Goal: Find specific page/section: Find specific page/section

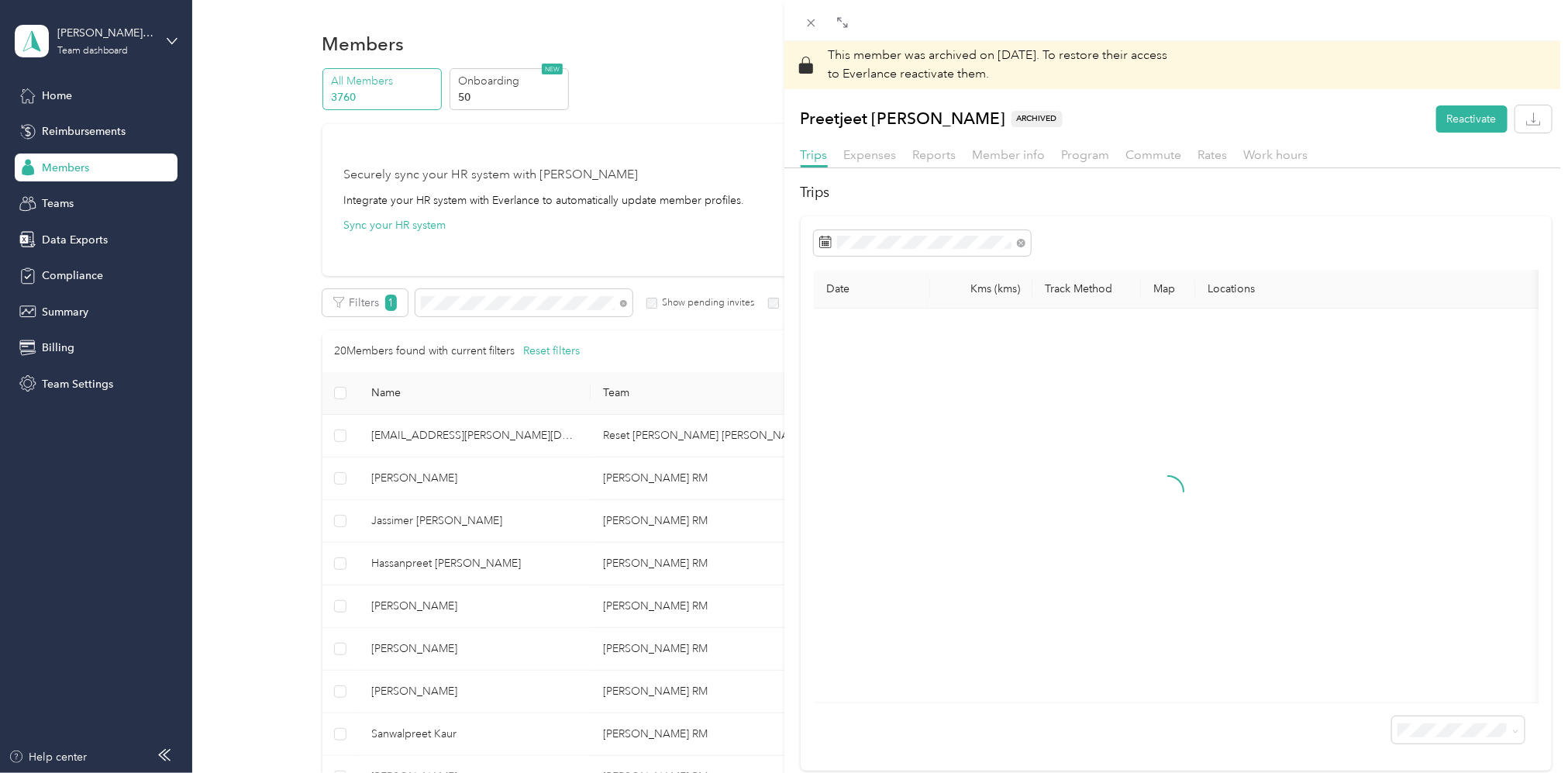
scroll to position [206, 0]
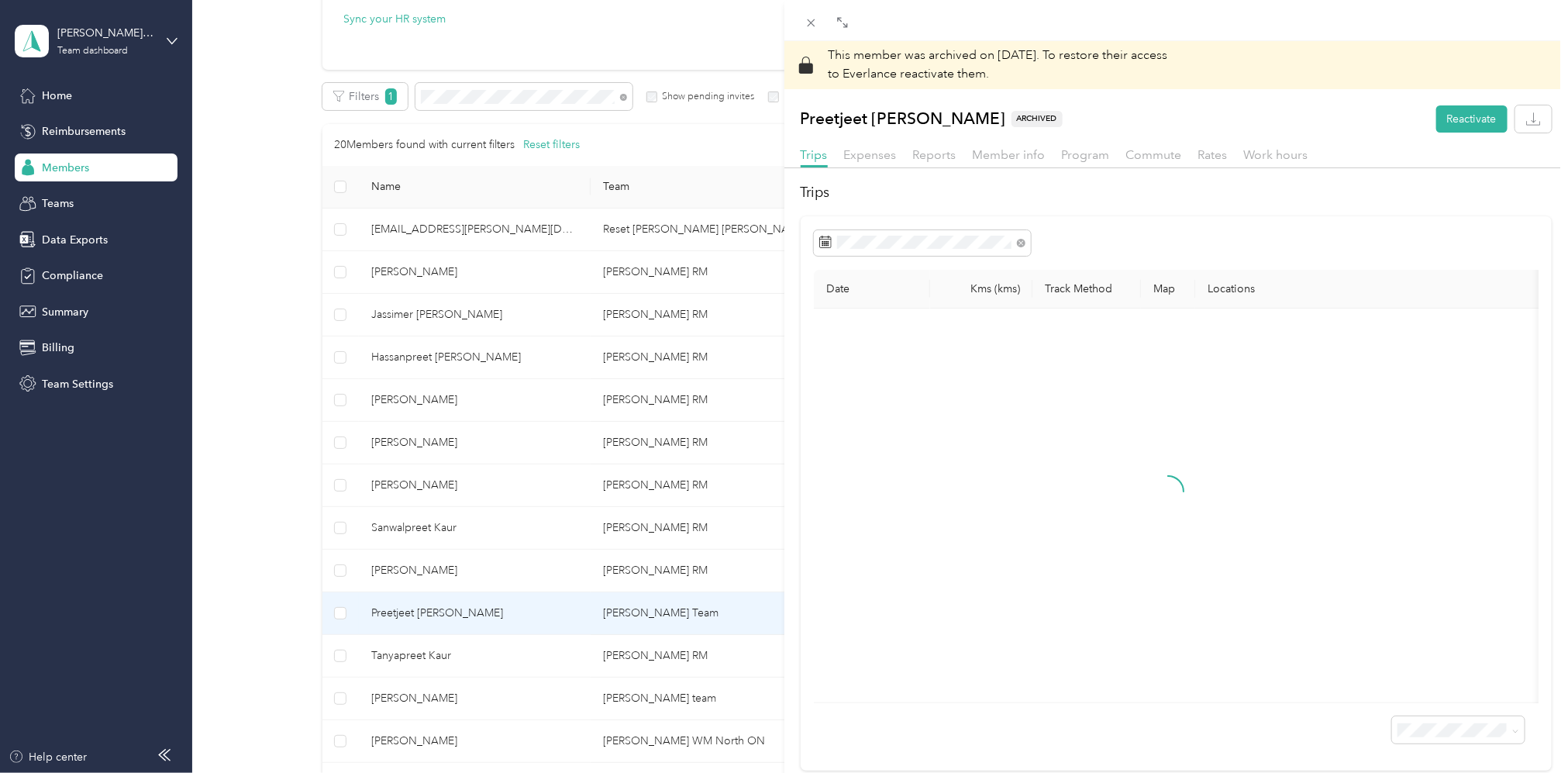
click at [82, 164] on div "This member was archived on [DATE] . To restore their access to Everlance react…" at bounding box center [784, 386] width 1568 height 773
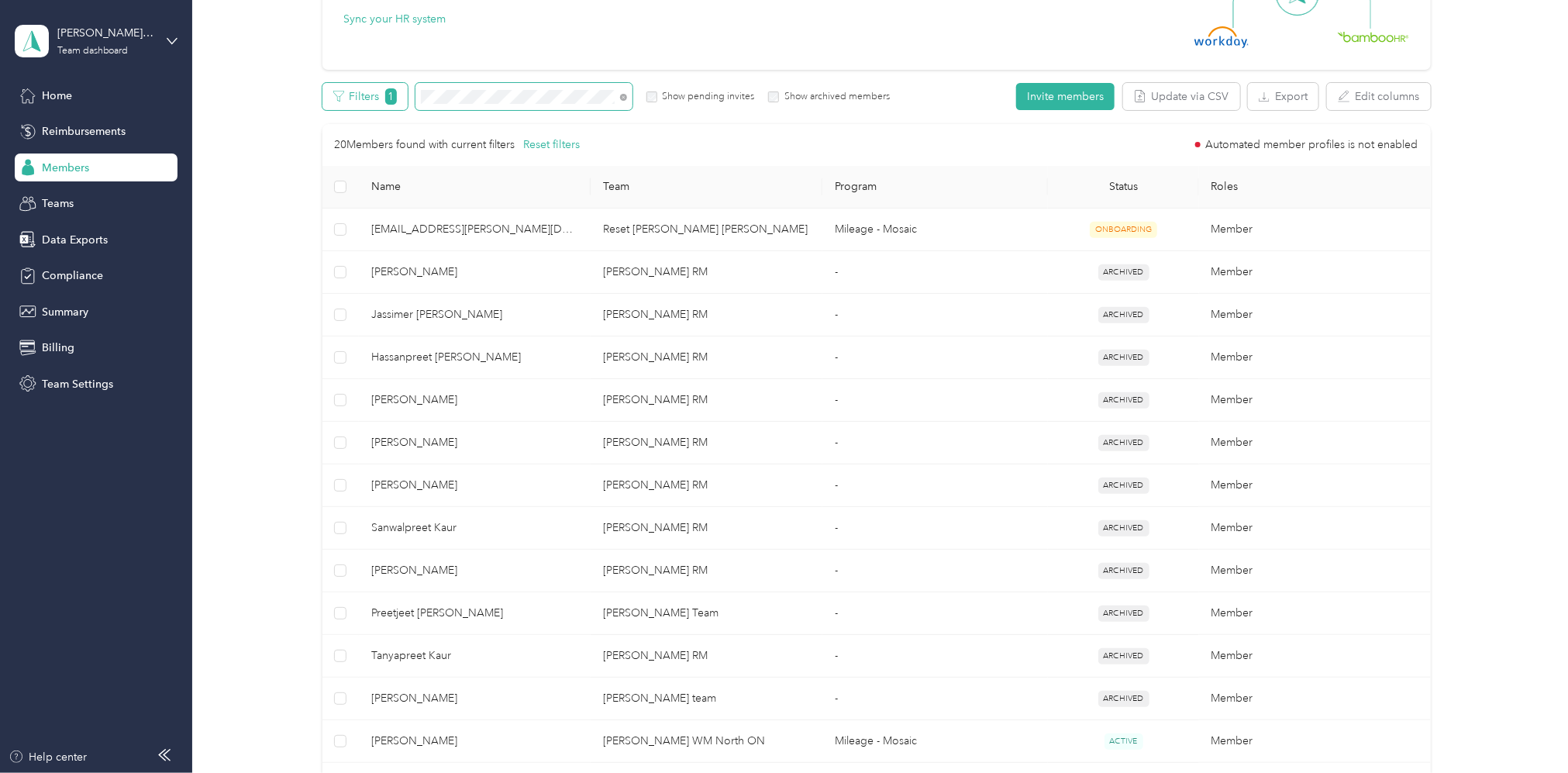
click at [315, 101] on div "All Members 3760 Onboarding 50 NEW Securely sync your HR system with Everlance …" at bounding box center [877, 493] width 1330 height 1263
click at [325, 88] on button "Filters 1" at bounding box center [365, 97] width 85 height 27
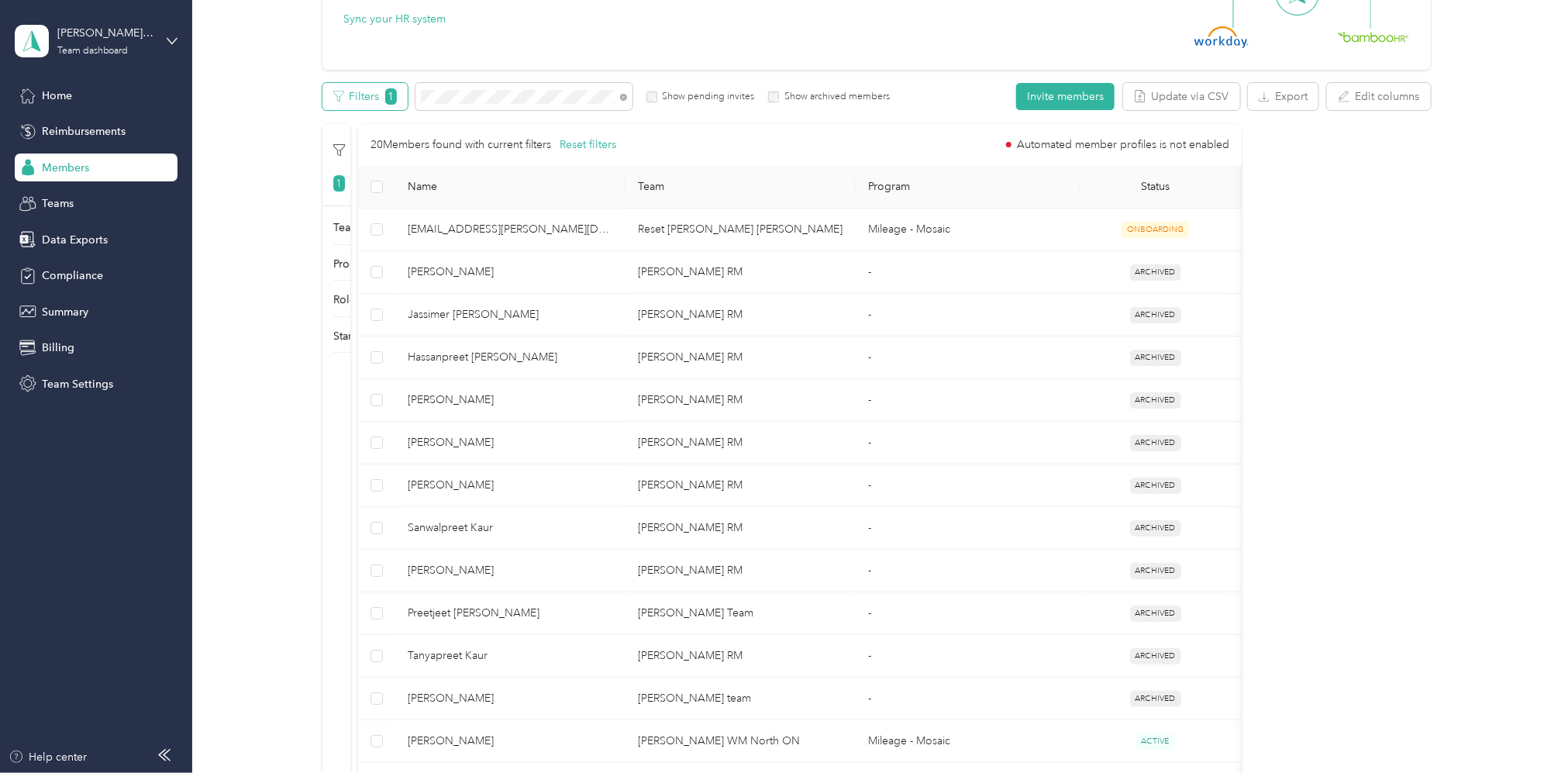
click at [325, 88] on button "Filters 1" at bounding box center [365, 97] width 85 height 27
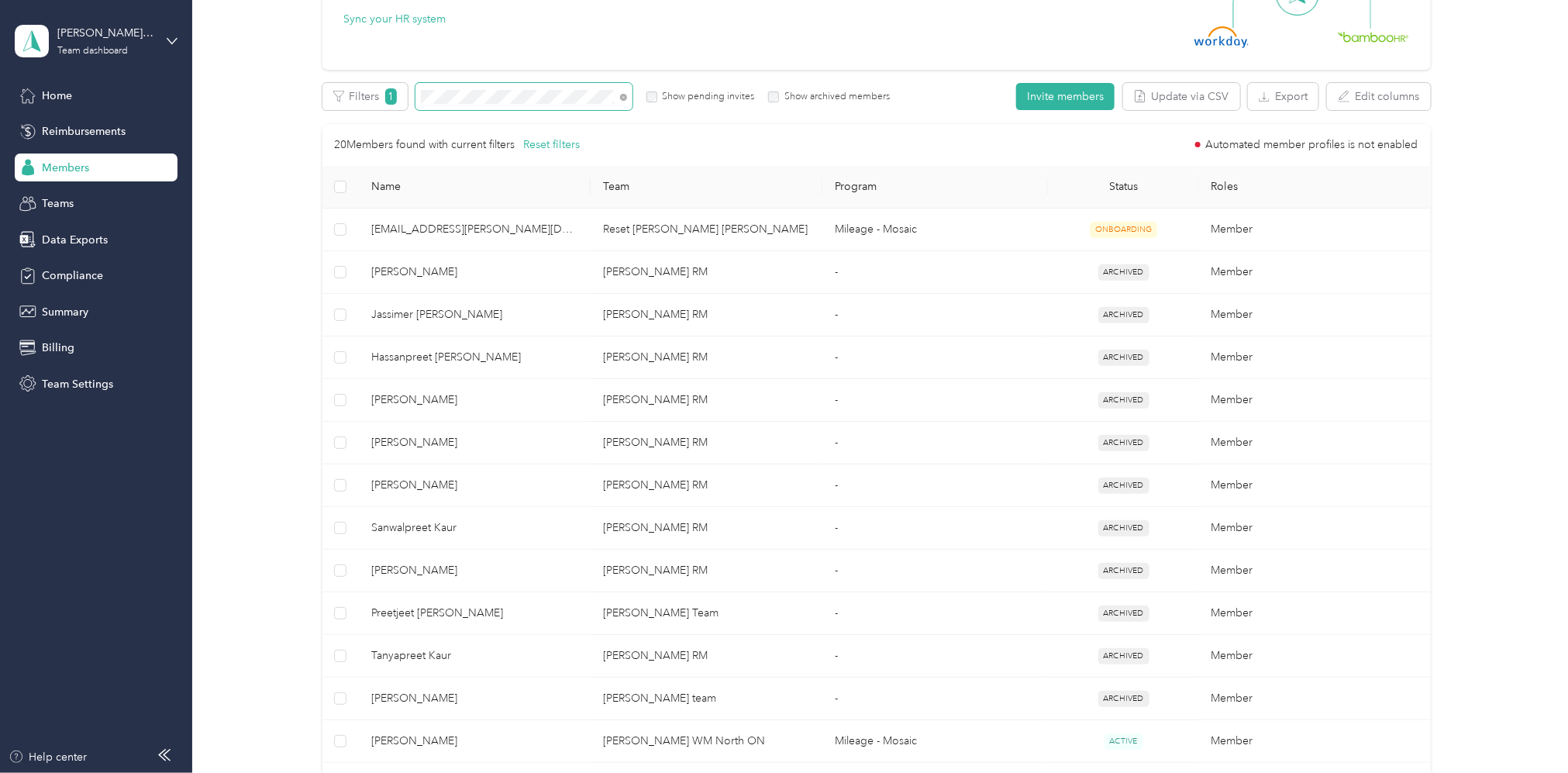
click at [479, 104] on span at bounding box center [523, 97] width 217 height 27
click at [376, 103] on div "Filters 1 Show pending invites Show archived members" at bounding box center [606, 97] width 568 height 27
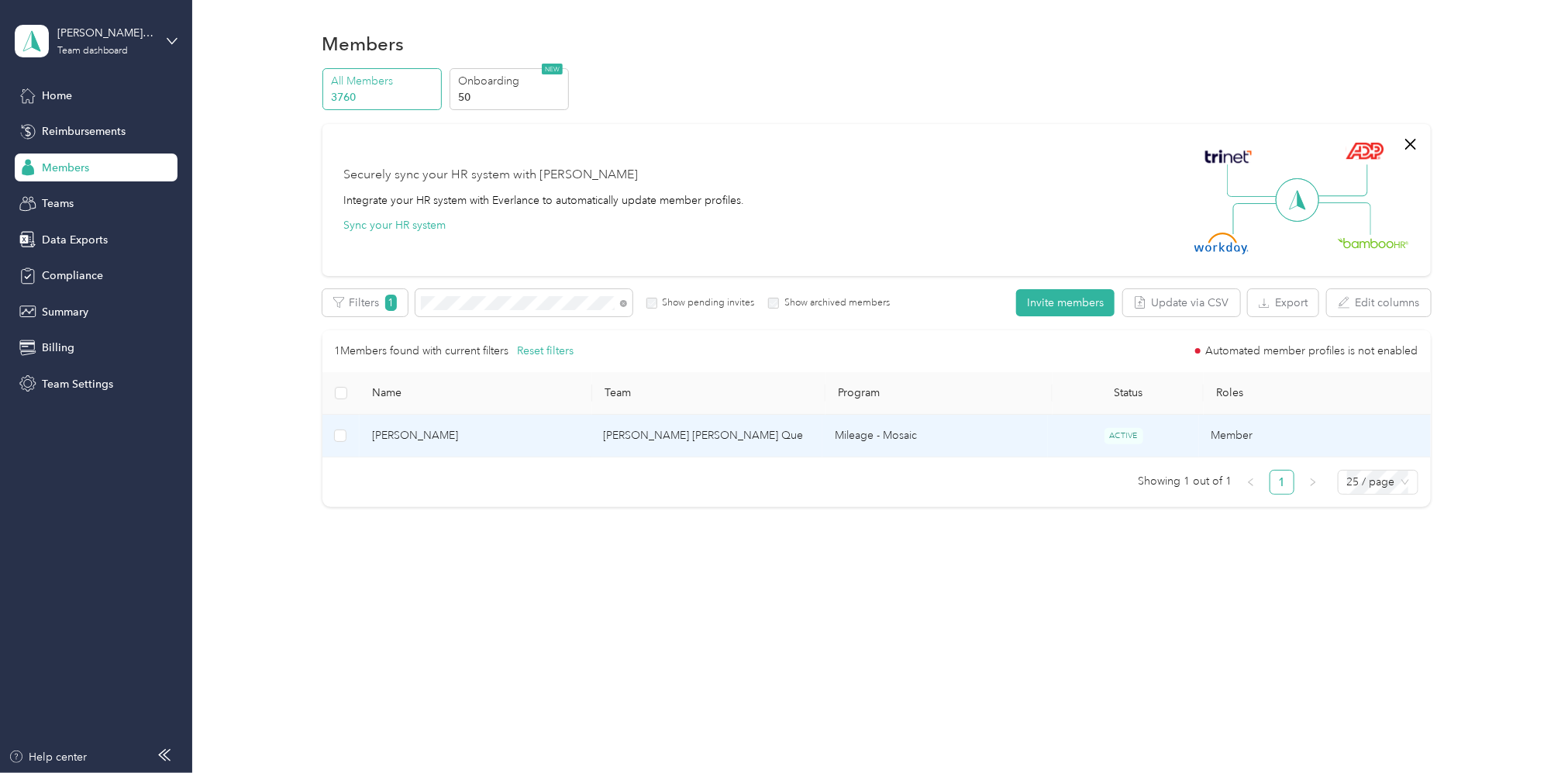
click at [694, 439] on td "[PERSON_NAME] [PERSON_NAME] Que" at bounding box center [706, 435] width 232 height 43
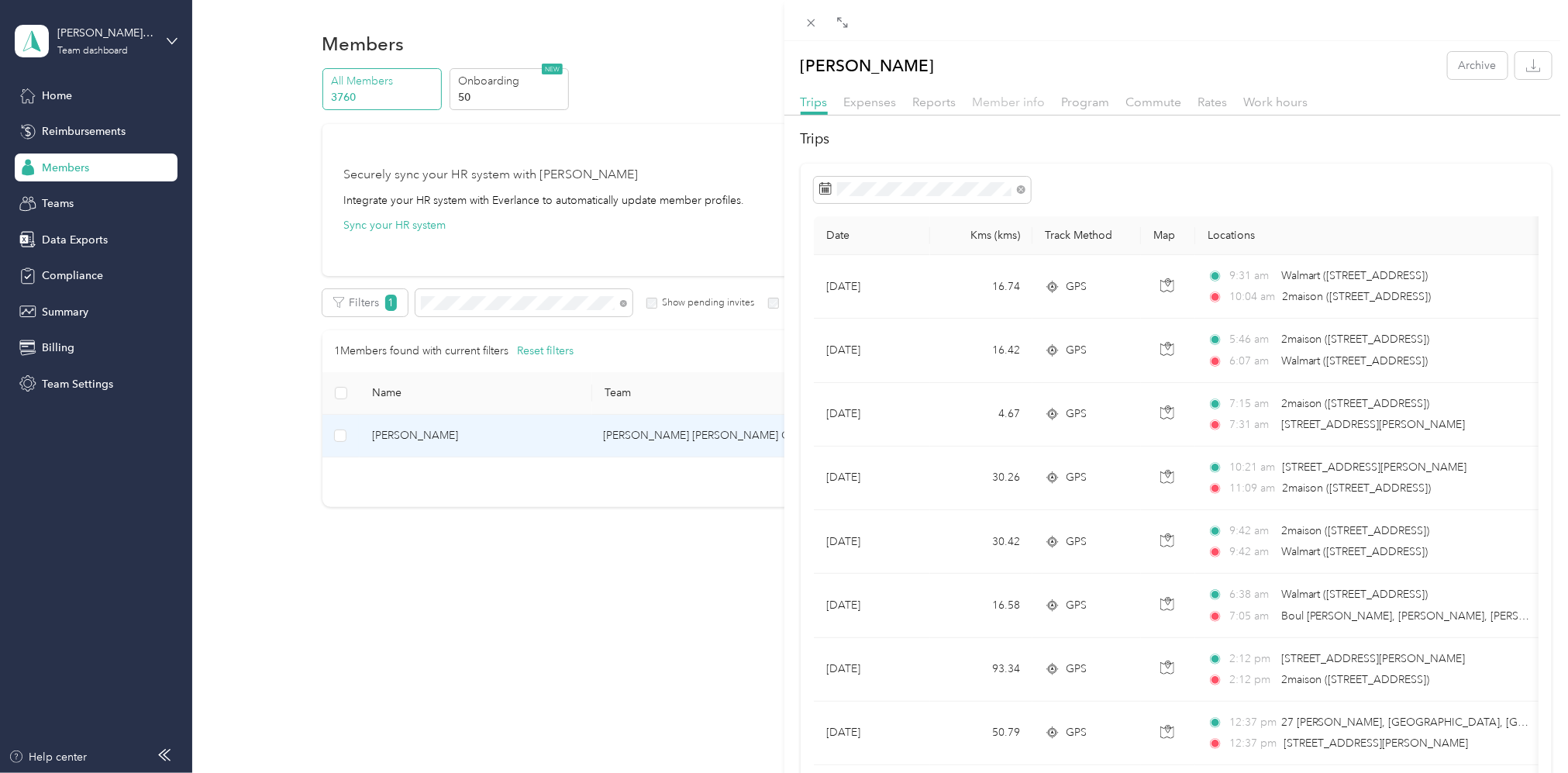
click at [1024, 101] on span "Member info" at bounding box center [1009, 102] width 73 height 15
